Goal: Transaction & Acquisition: Purchase product/service

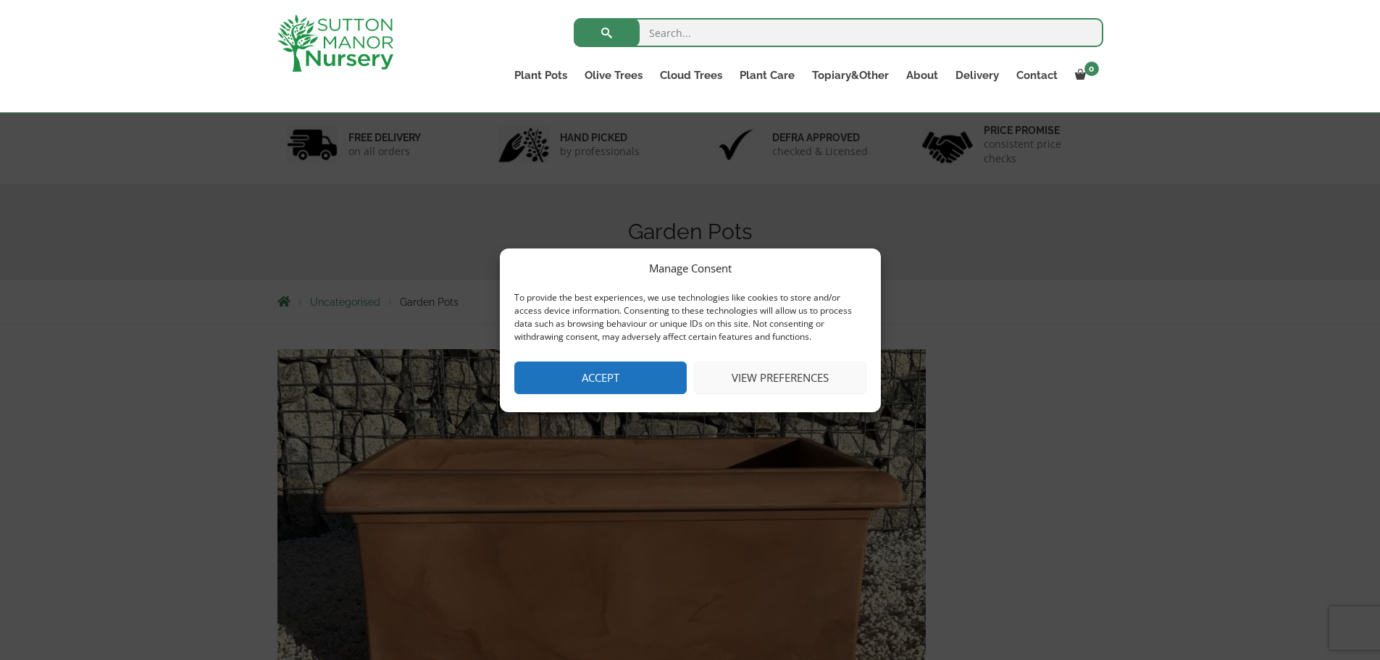
scroll to position [145, 0]
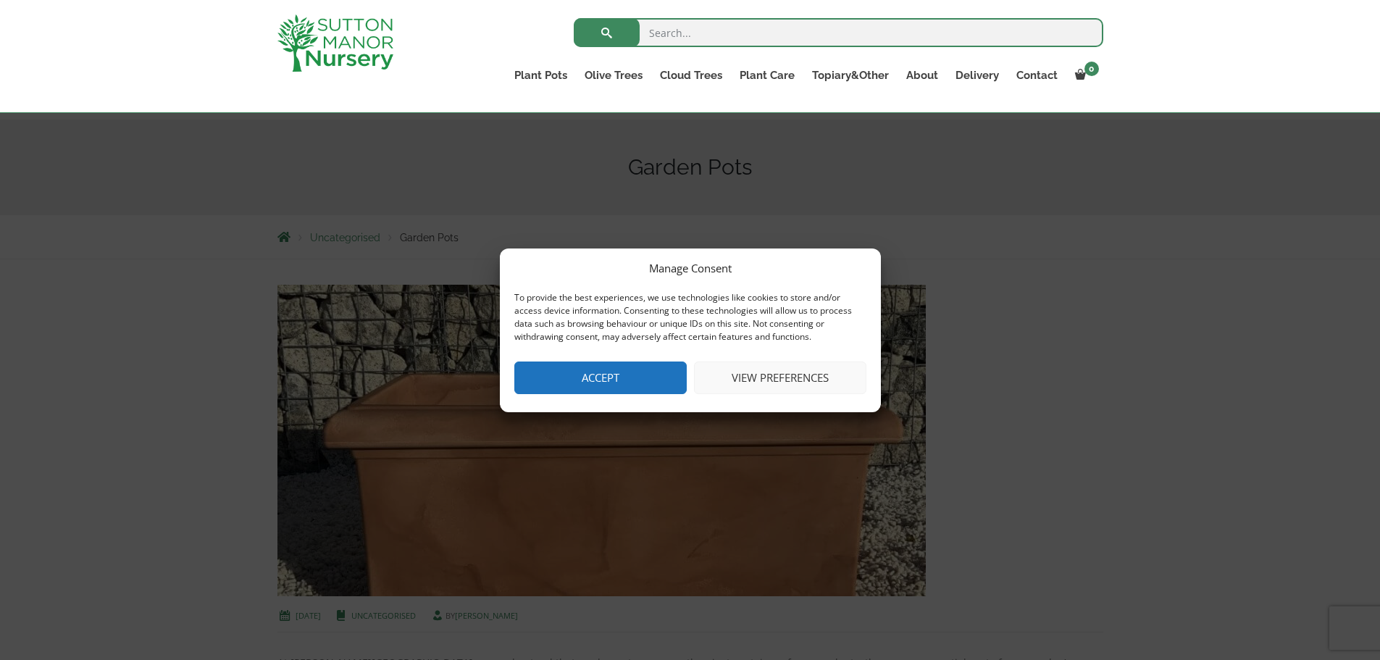
click at [768, 381] on button "View preferences" at bounding box center [780, 378] width 172 height 33
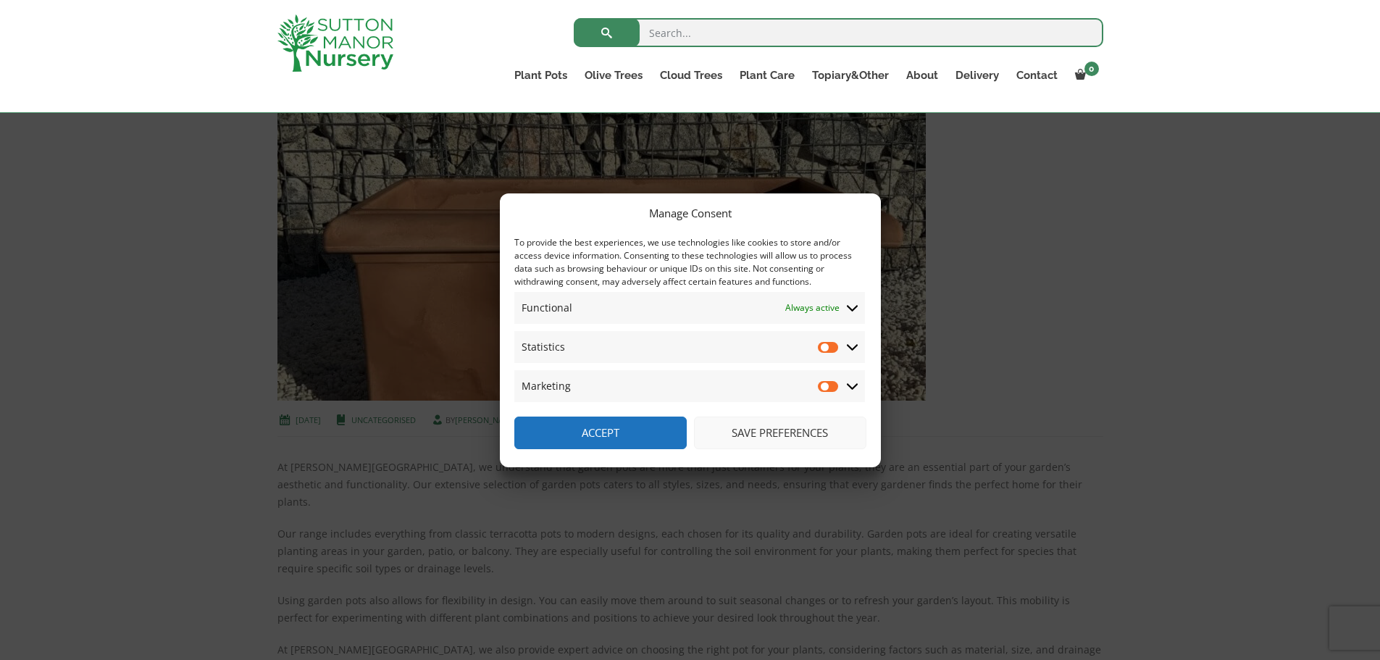
scroll to position [362, 0]
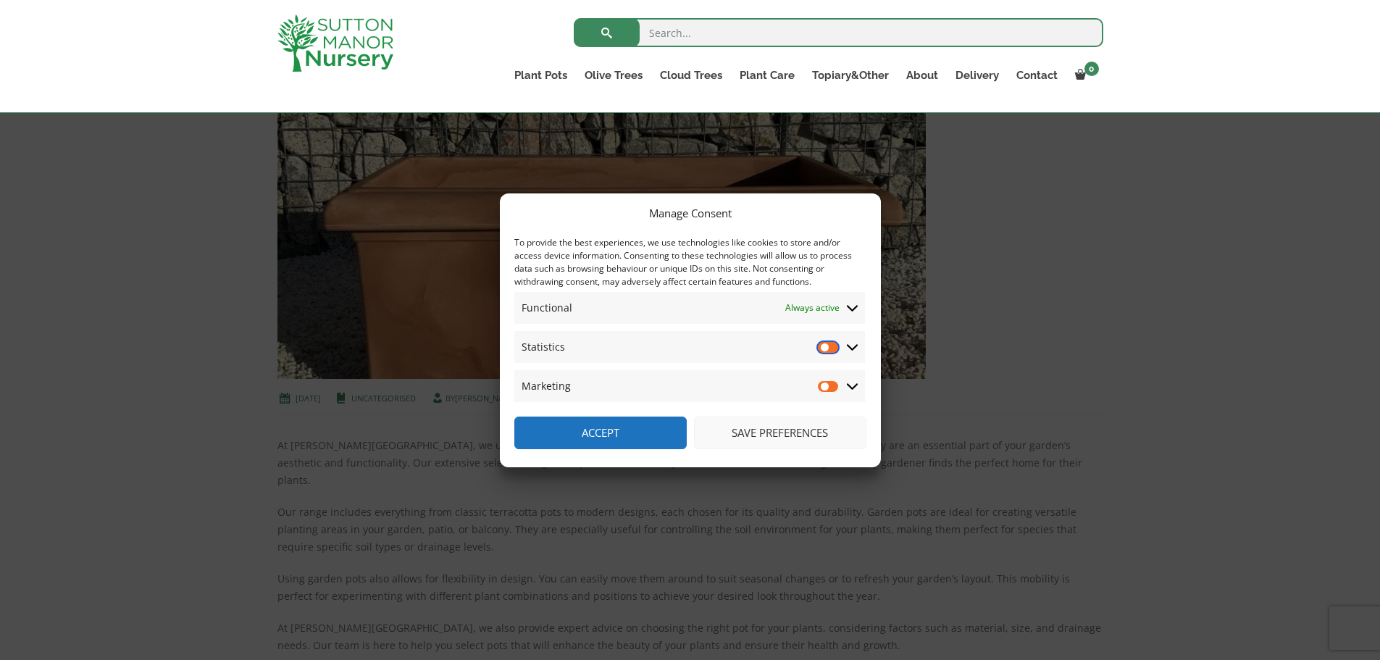
click at [835, 349] on input "Statistics" at bounding box center [829, 347] width 22 height 14
checkbox input "true"
click at [835, 390] on input "Marketing" at bounding box center [829, 386] width 22 height 14
checkbox input "true"
click at [591, 430] on button "Accept" at bounding box center [600, 433] width 172 height 33
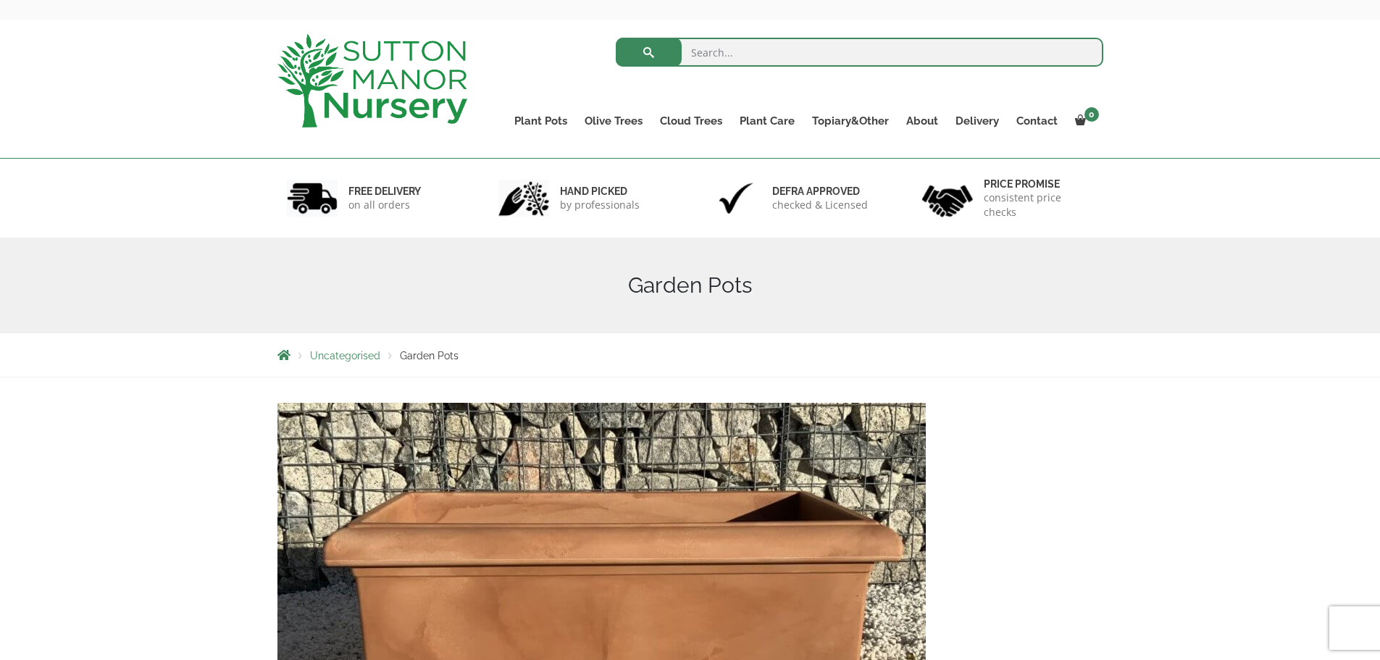
scroll to position [0, 0]
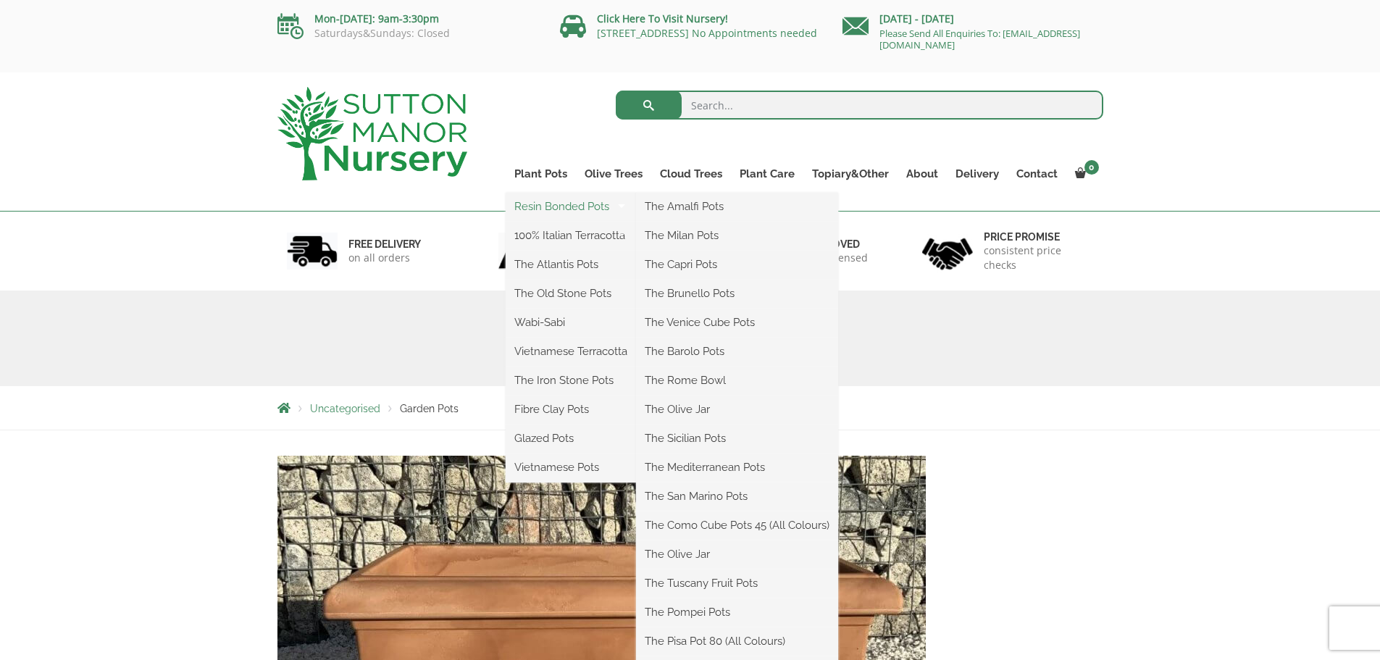
click at [588, 201] on link "Resin Bonded Pots" at bounding box center [571, 207] width 130 height 22
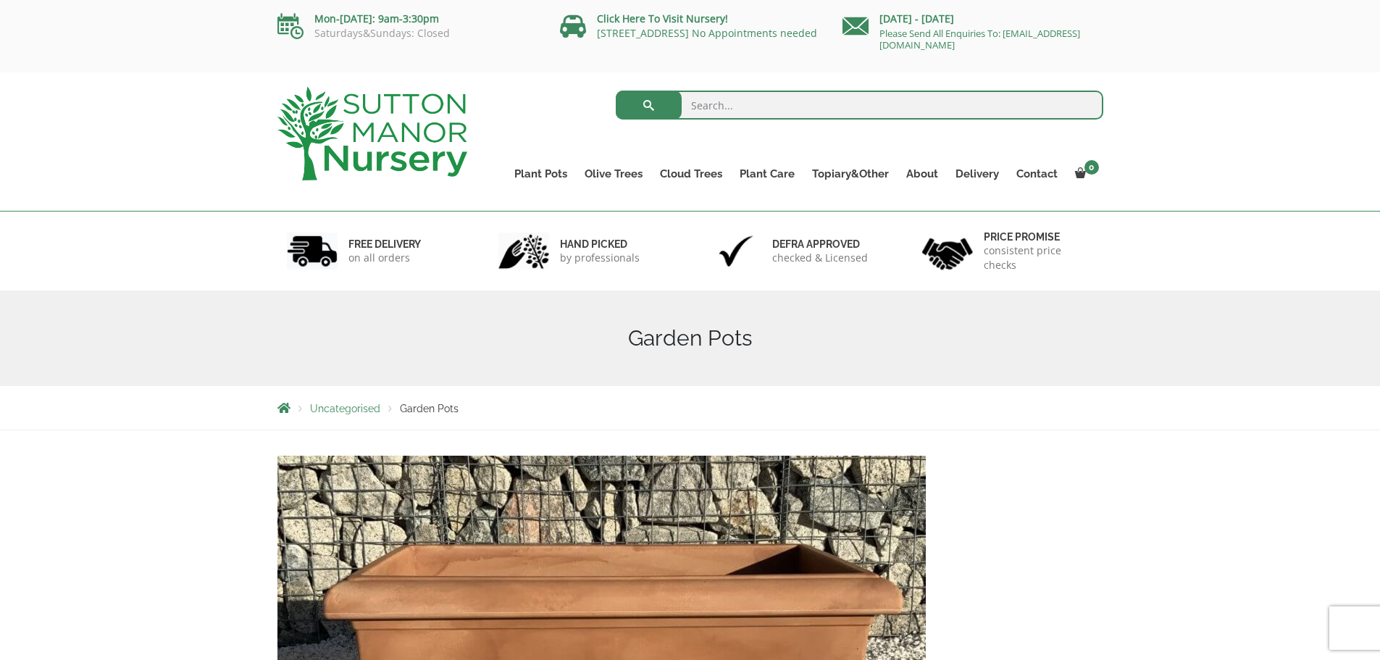
drag, startPoint x: 726, startPoint y: 233, endPoint x: 175, endPoint y: 322, distance: 558.5
click at [175, 322] on div "Garden Pots" at bounding box center [690, 339] width 1380 height 96
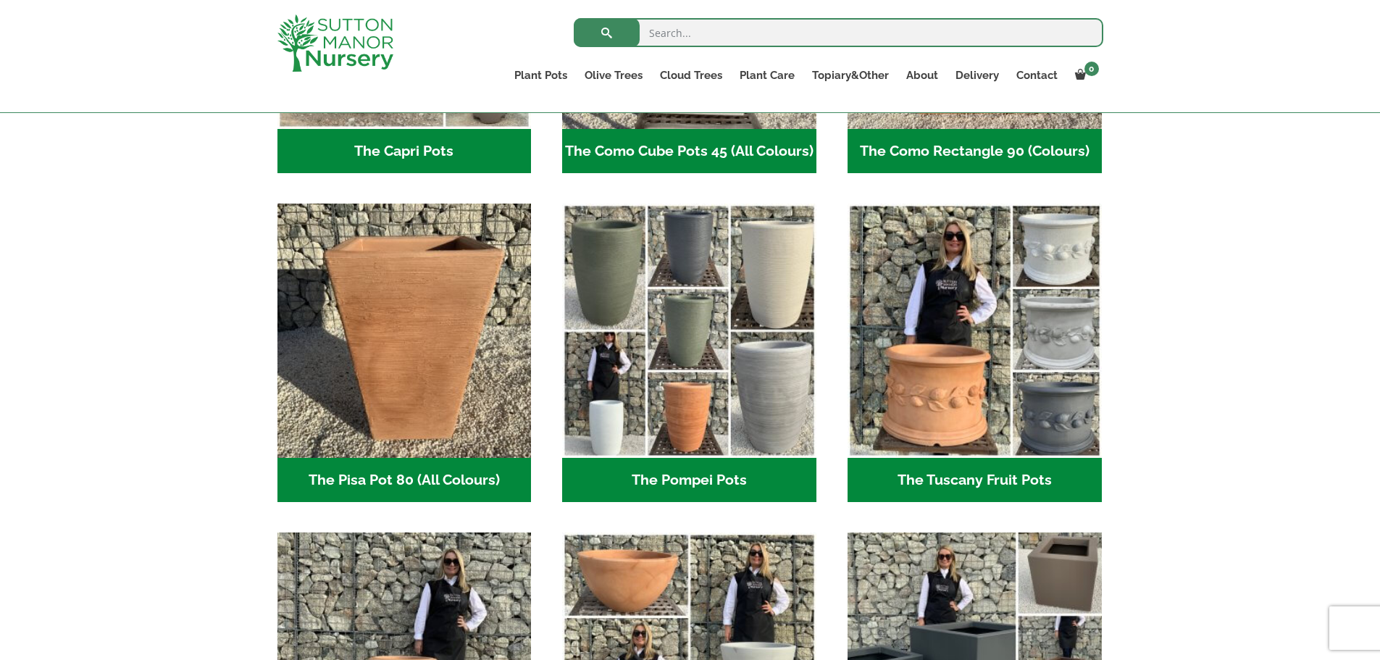
scroll to position [942, 0]
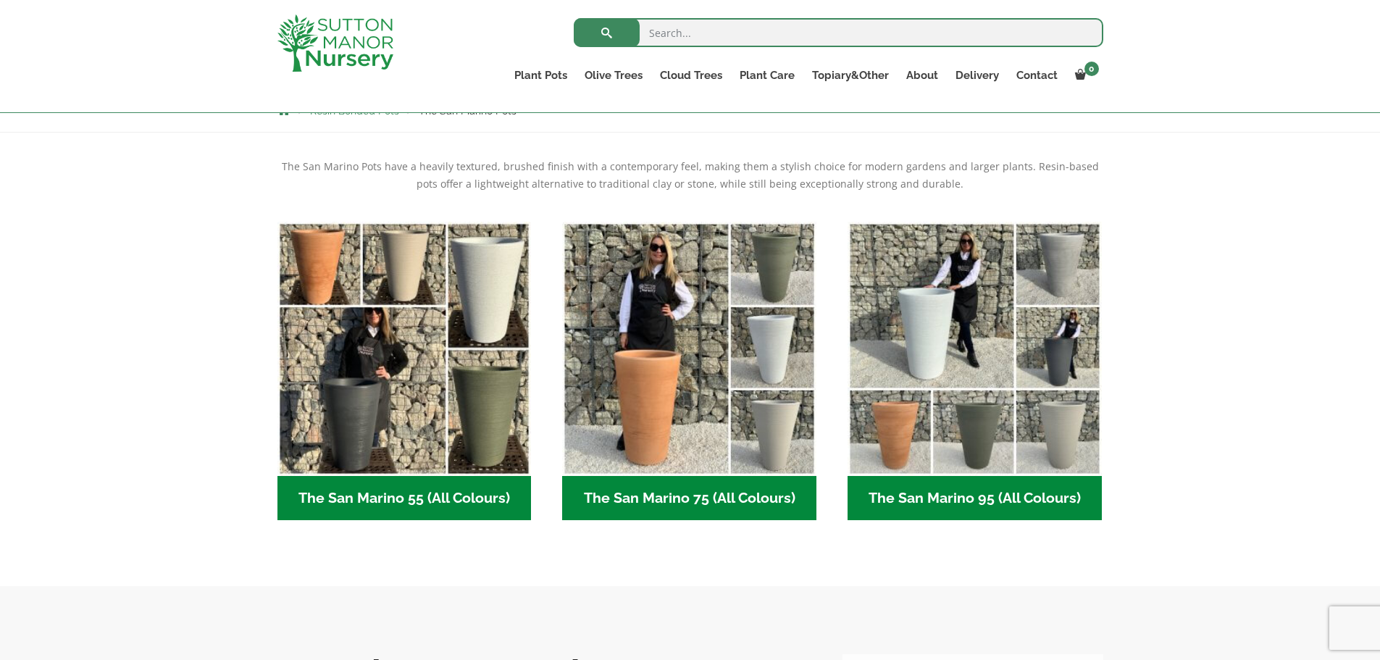
scroll to position [217, 0]
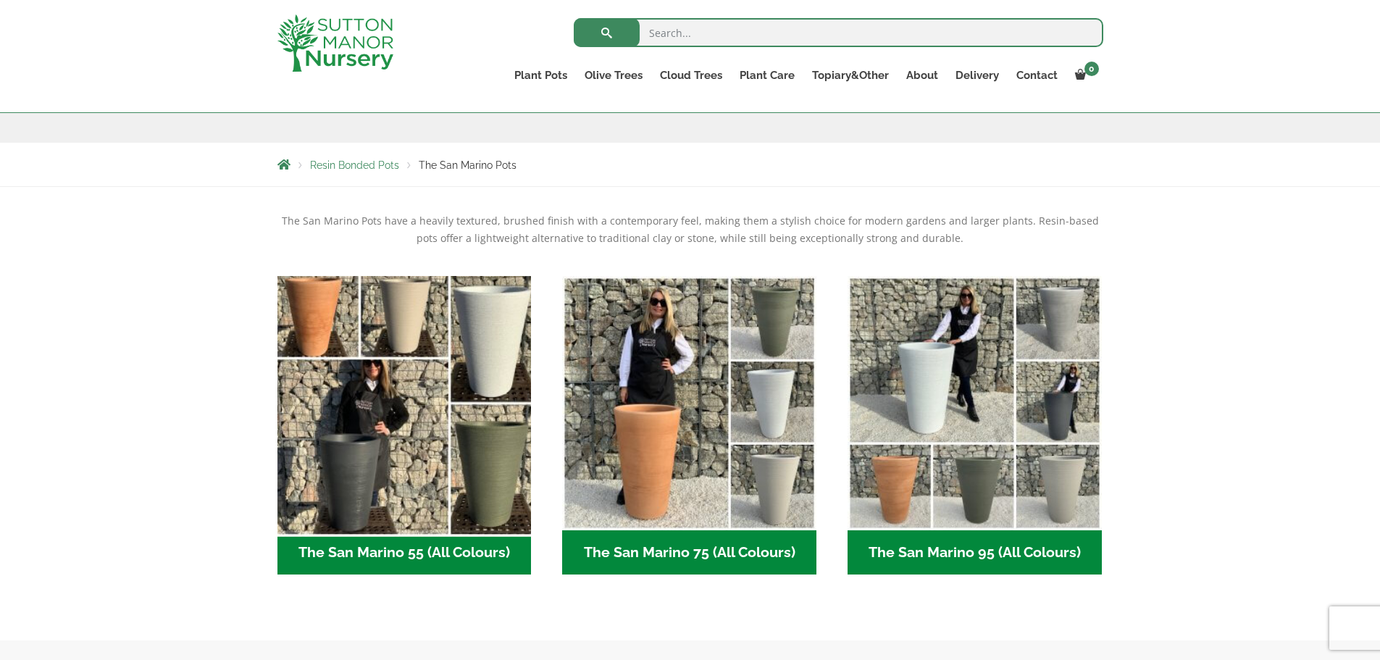
click at [409, 451] on img "Visit product category The San Marino 55 (All Colours)" at bounding box center [404, 403] width 267 height 267
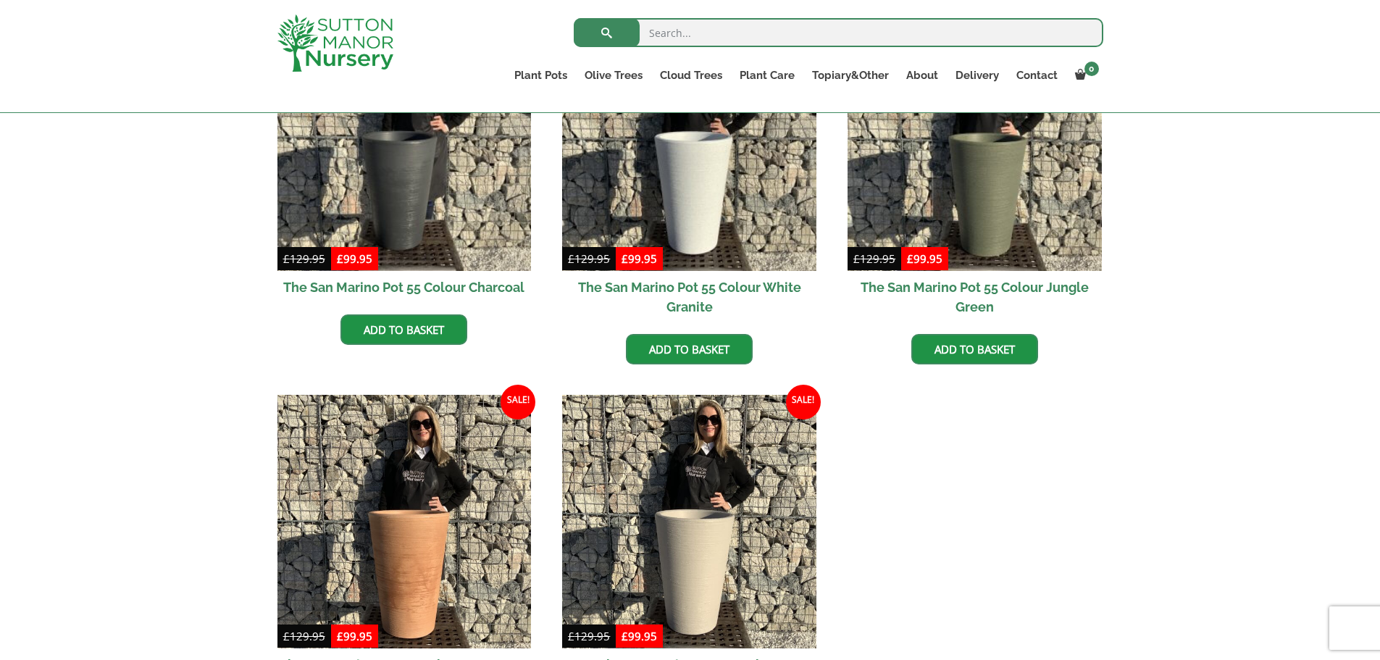
scroll to position [362, 0]
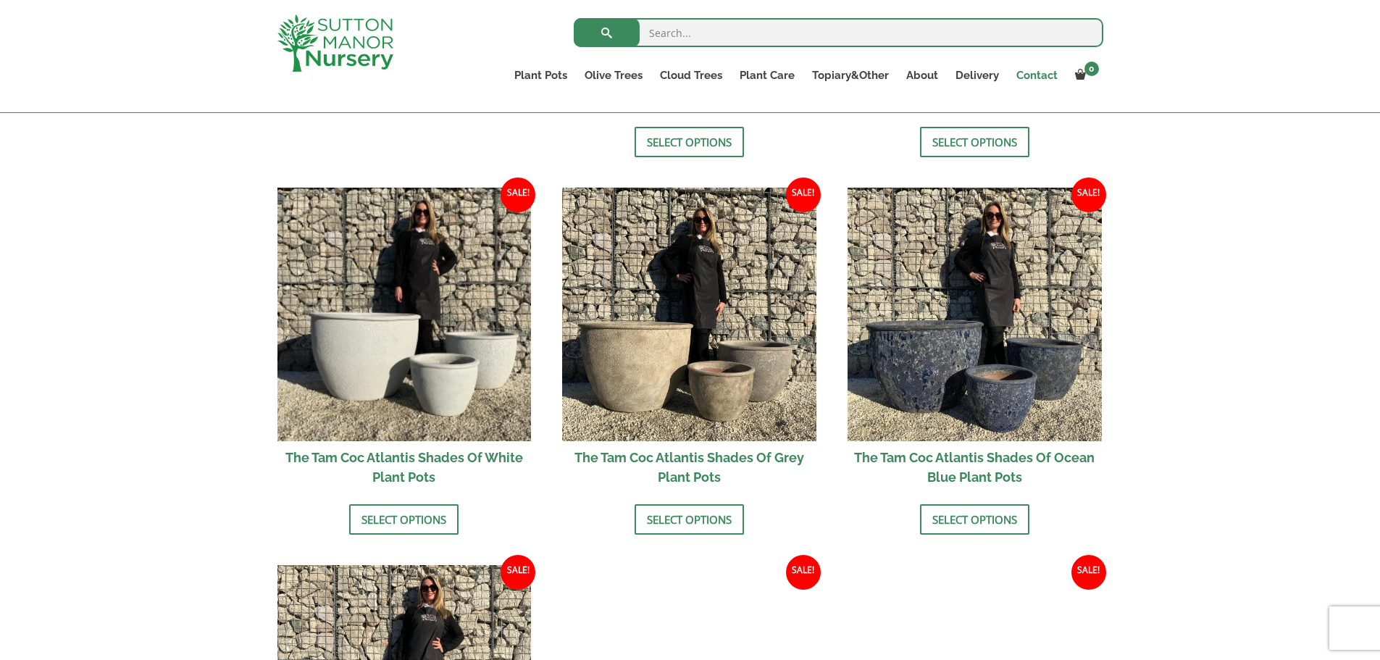
scroll to position [652, 0]
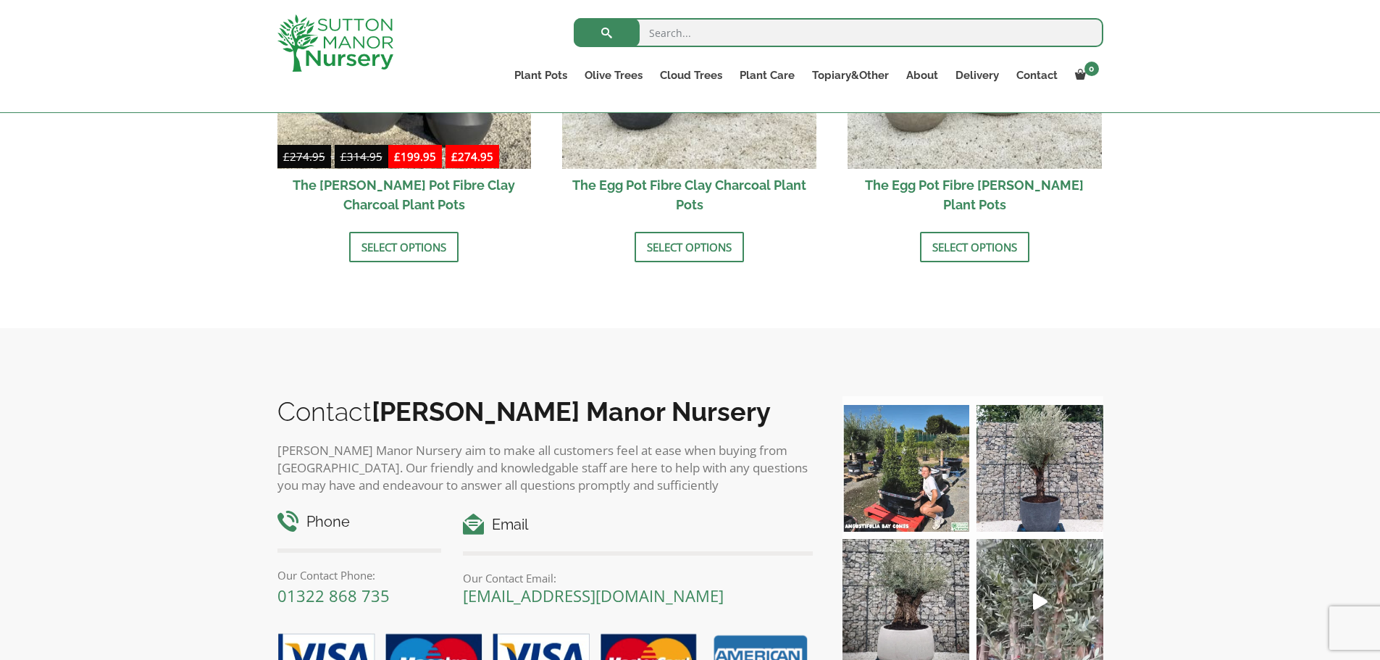
scroll to position [797, 0]
